Goal: Browse casually: Explore the website without a specific task or goal

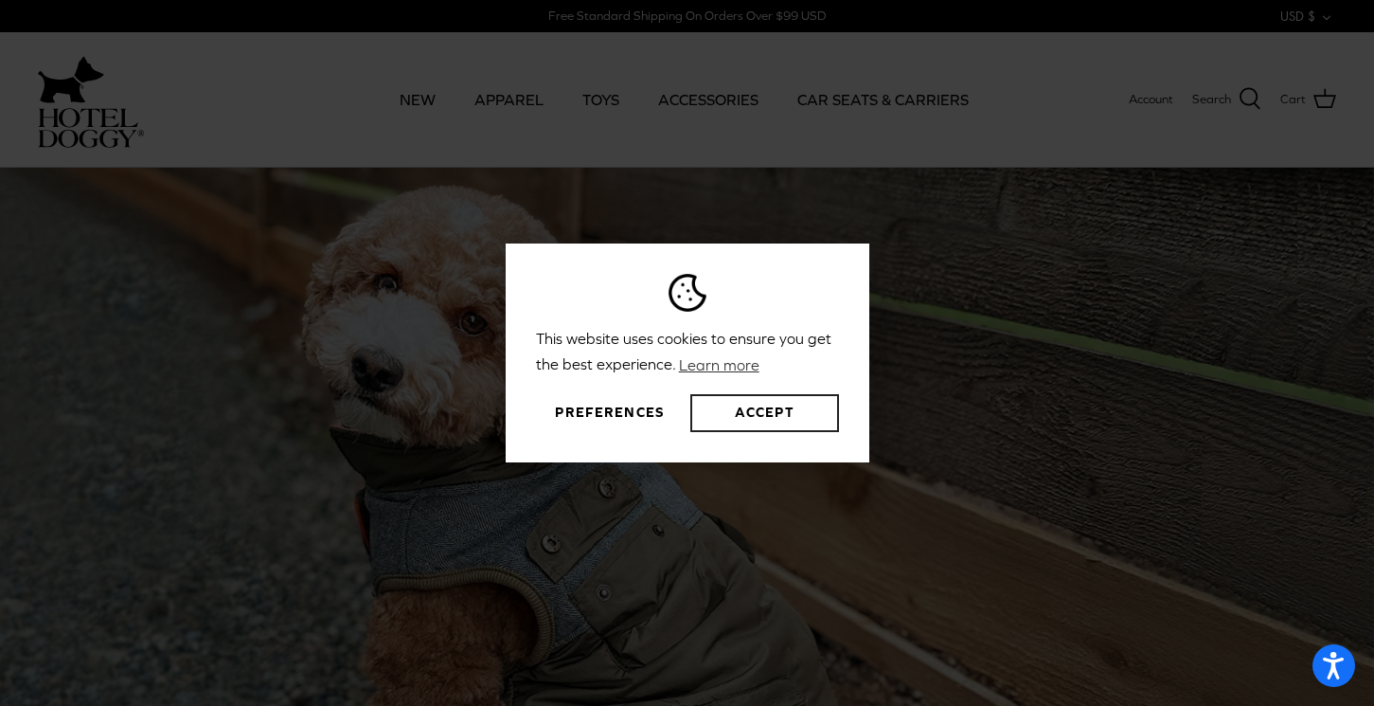
click at [836, 429] on button "Accept" at bounding box center [764, 413] width 148 height 38
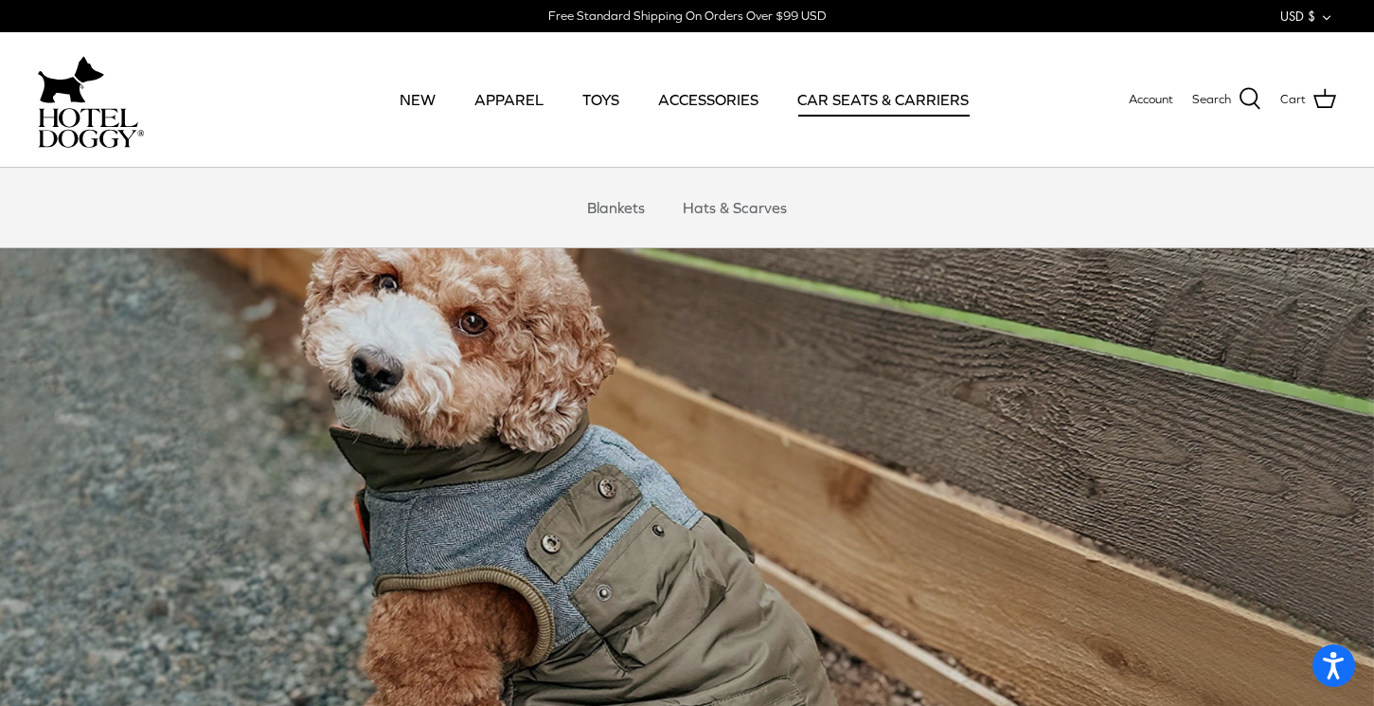
click at [832, 107] on link "CAR SEATS & CARRIERS" at bounding box center [883, 99] width 206 height 64
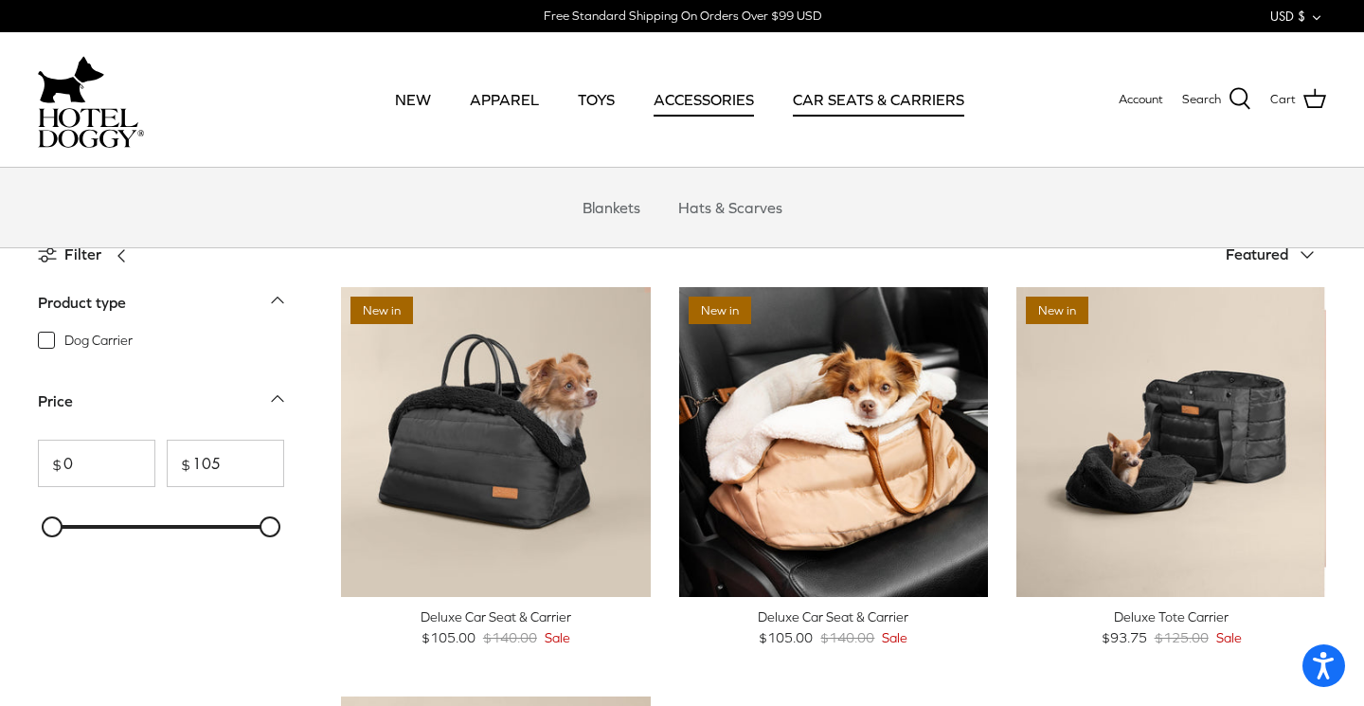
click at [736, 105] on link "ACCESSORIES" at bounding box center [703, 99] width 134 height 64
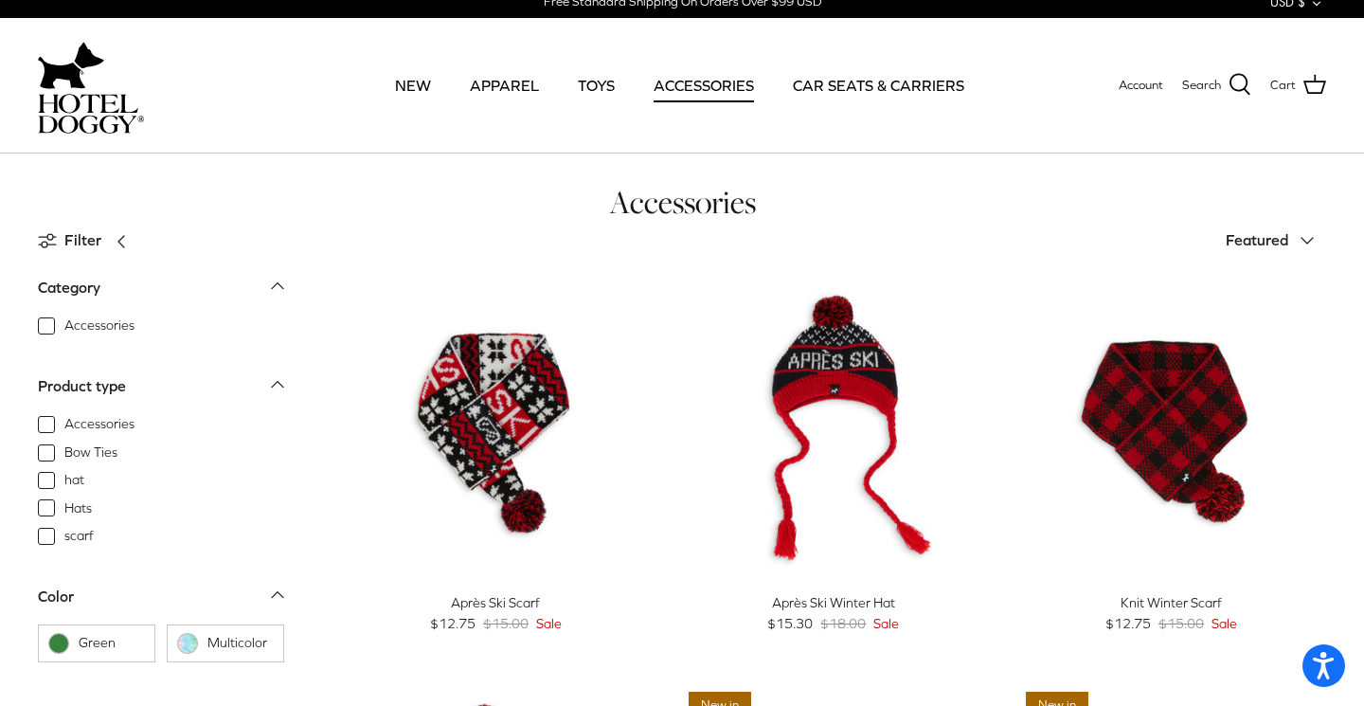
scroll to position [11, 0]
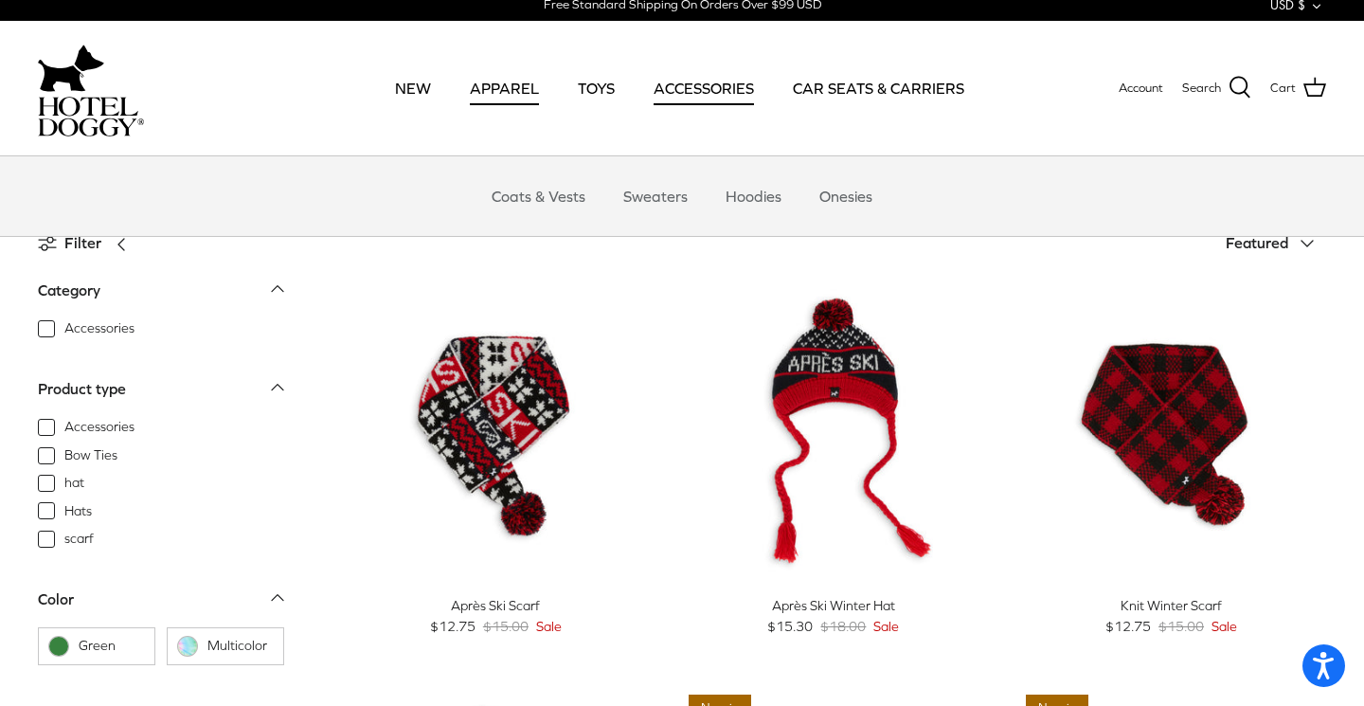
click at [506, 82] on link "APPAREL" at bounding box center [504, 88] width 103 height 64
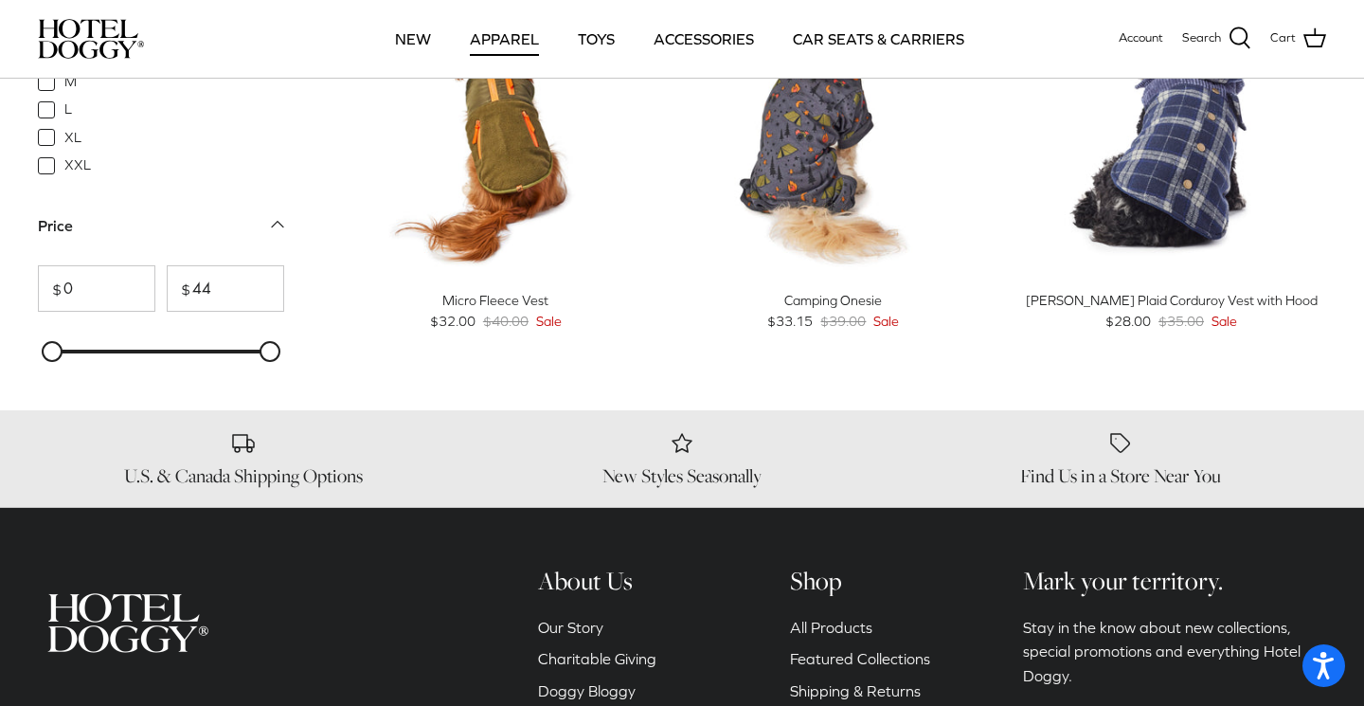
scroll to position [2363, 0]
